Goal: Task Accomplishment & Management: Complete application form

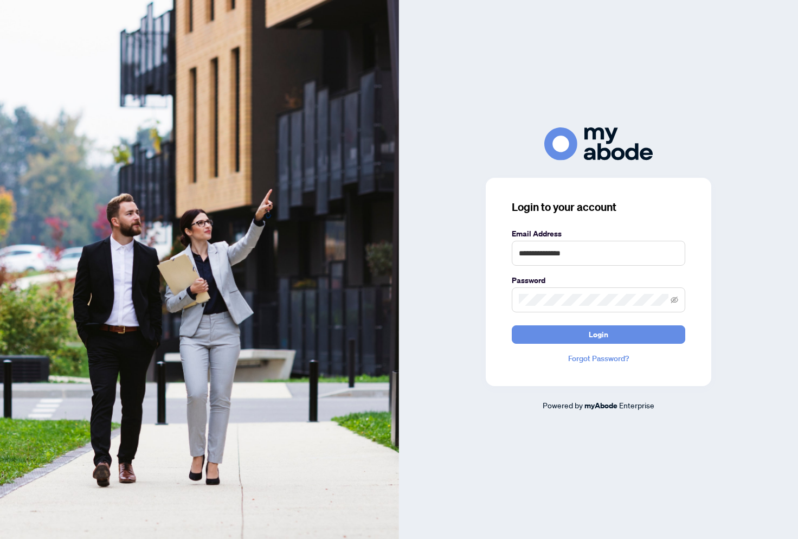
type input "**********"
click at [598, 334] on button "Login" at bounding box center [598, 334] width 173 height 18
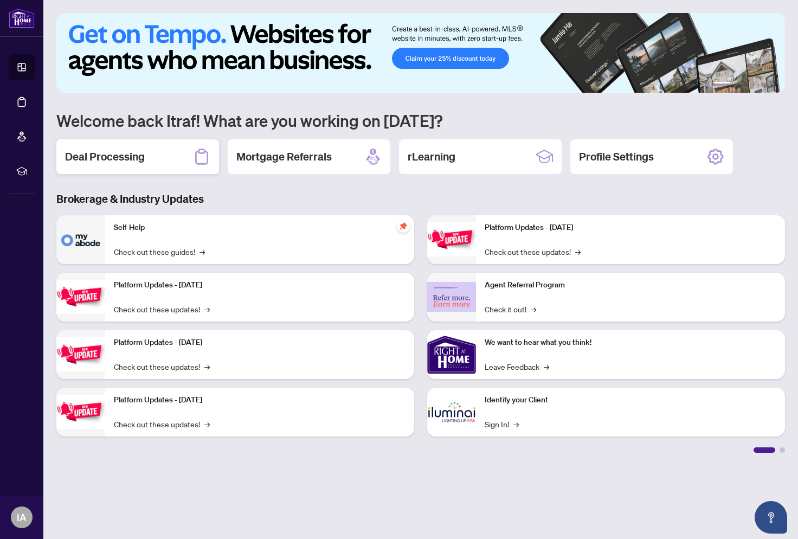
click at [139, 154] on h2 "Deal Processing" at bounding box center [105, 156] width 80 height 15
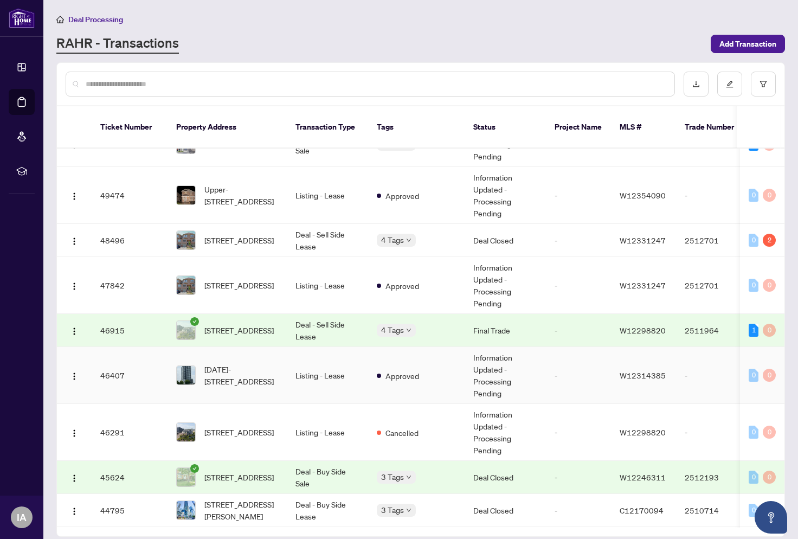
scroll to position [29, 0]
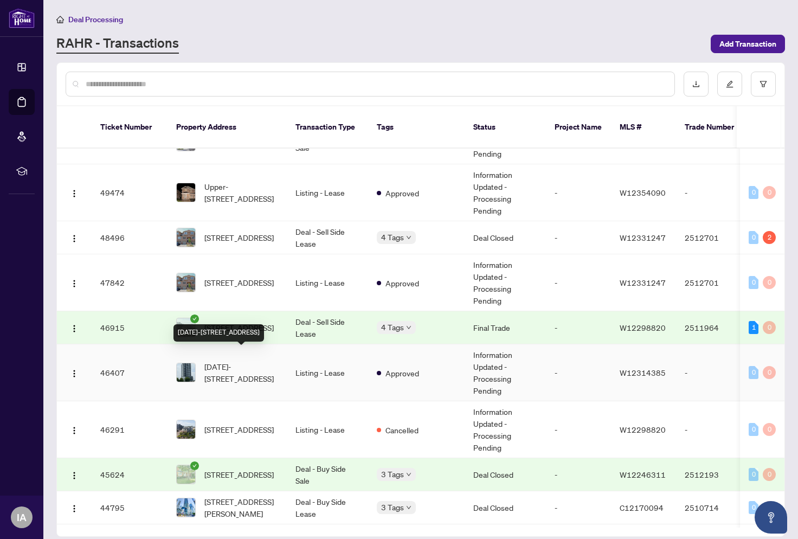
click at [254, 363] on span "[DATE]-[STREET_ADDRESS]" at bounding box center [241, 372] width 74 height 24
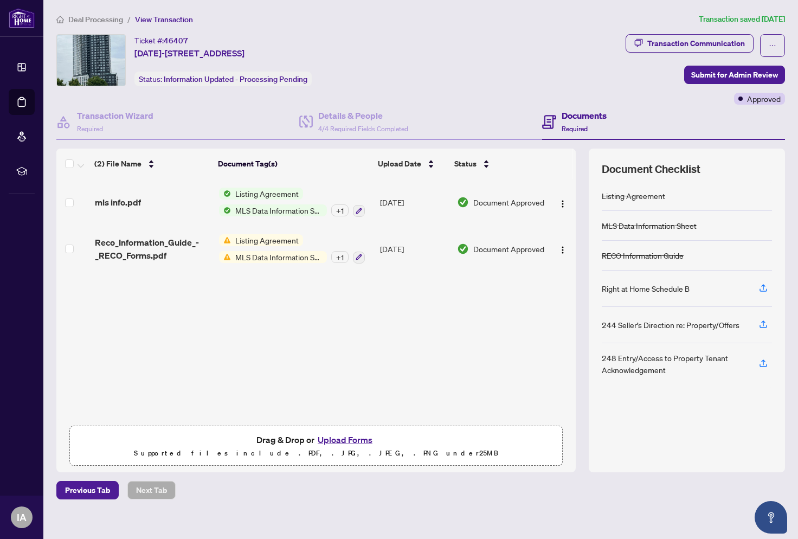
click at [337, 439] on button "Upload Forms" at bounding box center [344, 439] width 61 height 14
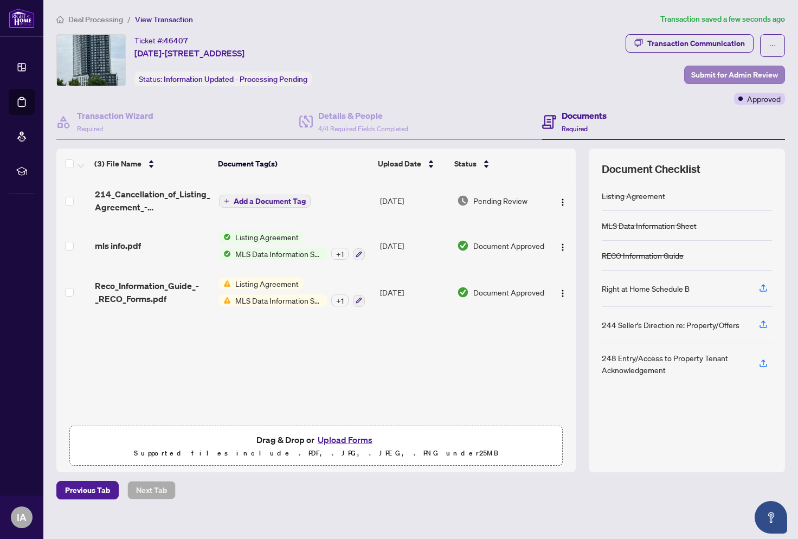
click at [725, 74] on span "Submit for Admin Review" at bounding box center [734, 74] width 87 height 17
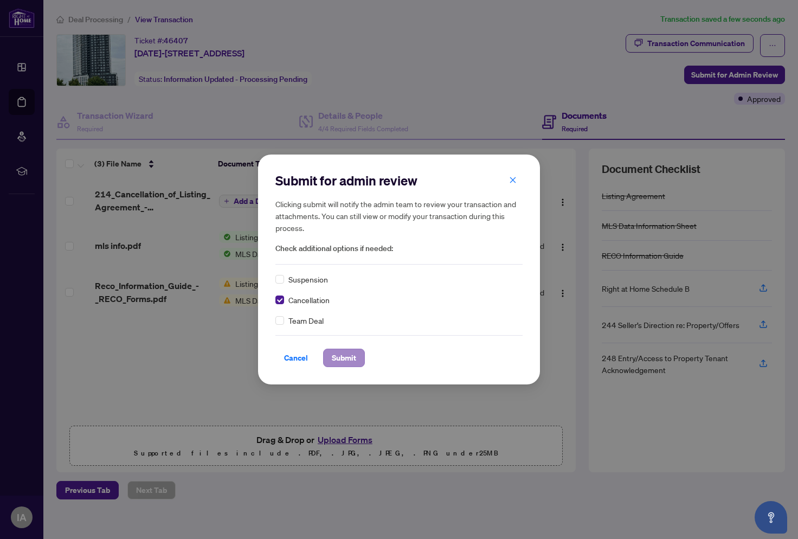
click at [343, 357] on span "Submit" at bounding box center [344, 357] width 24 height 17
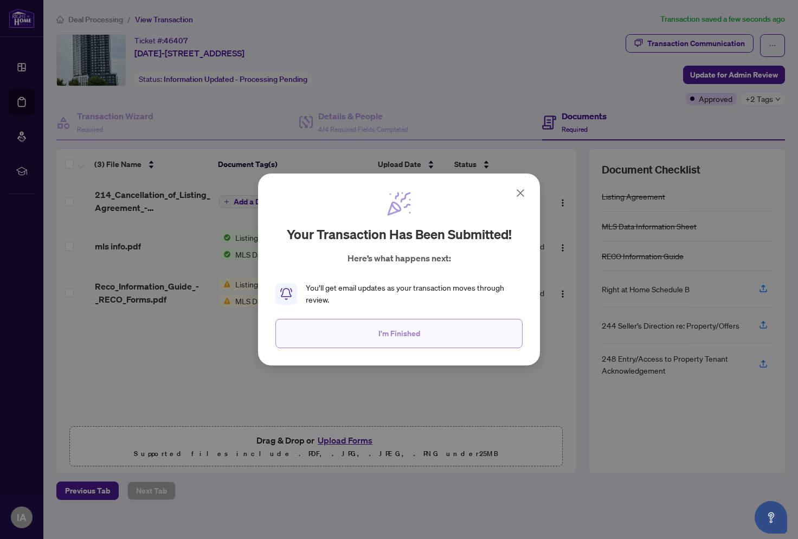
click at [397, 337] on span "I'm Finished" at bounding box center [399, 333] width 42 height 17
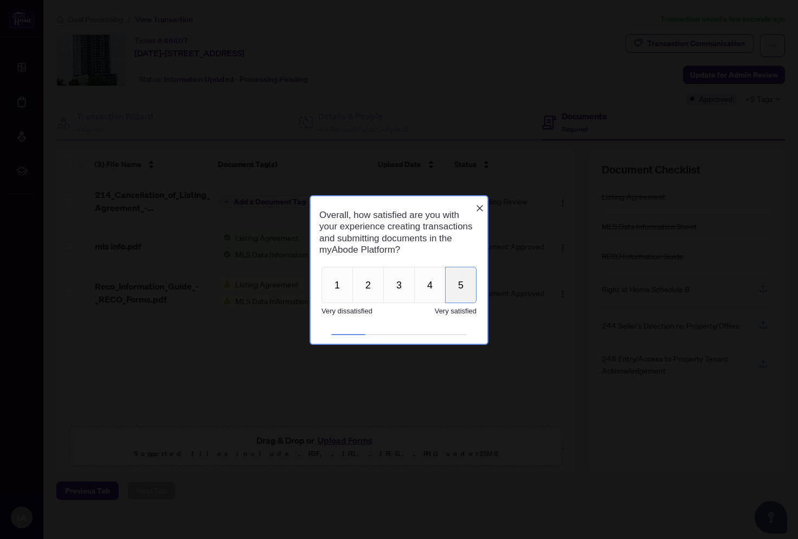
click at [465, 294] on button "5" at bounding box center [460, 284] width 31 height 36
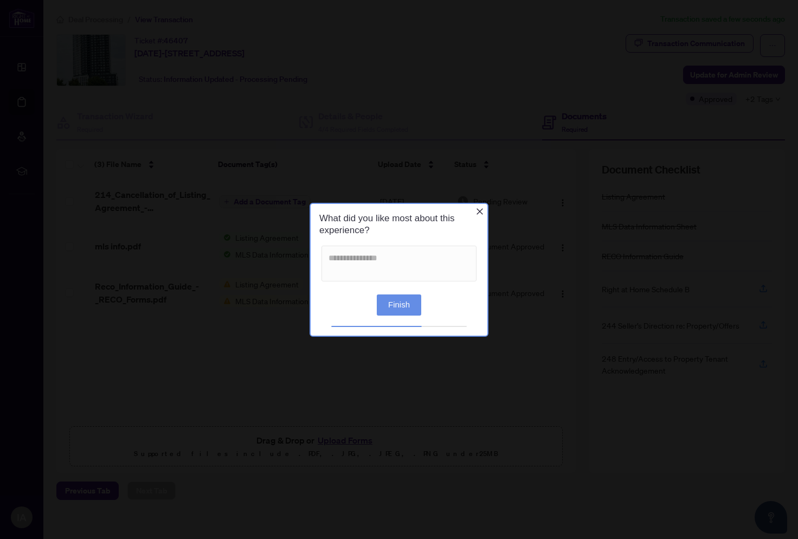
click at [412, 309] on button "Finish" at bounding box center [399, 304] width 44 height 21
